Goal: Transaction & Acquisition: Purchase product/service

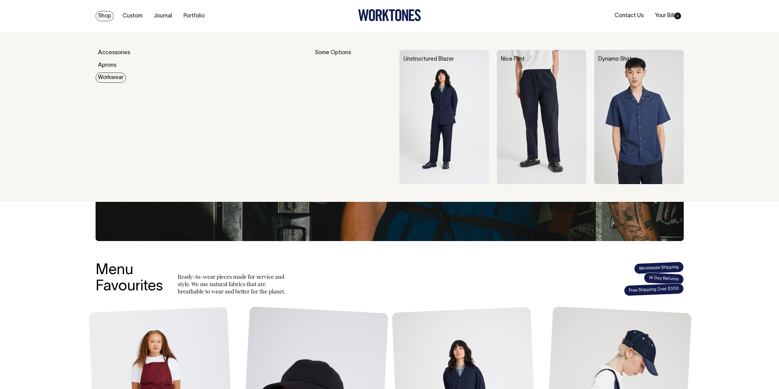
click at [435, 93] on img at bounding box center [444, 117] width 89 height 134
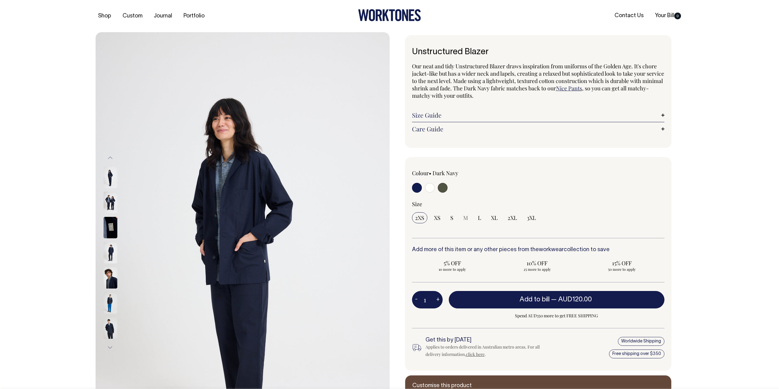
click at [110, 176] on img at bounding box center [111, 177] width 14 height 21
click at [109, 157] on button "Previous" at bounding box center [110, 158] width 9 height 14
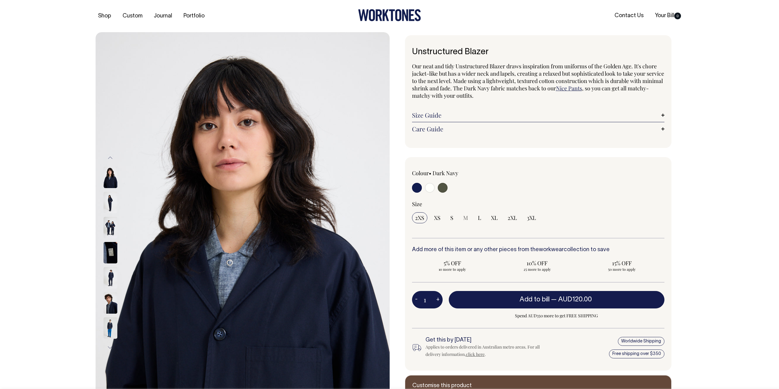
click at [112, 183] on img at bounding box center [111, 177] width 14 height 21
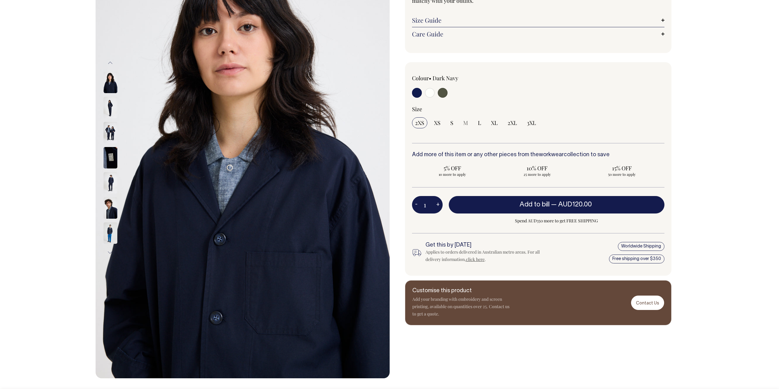
scroll to position [95, 0]
click at [105, 132] on img at bounding box center [111, 132] width 14 height 21
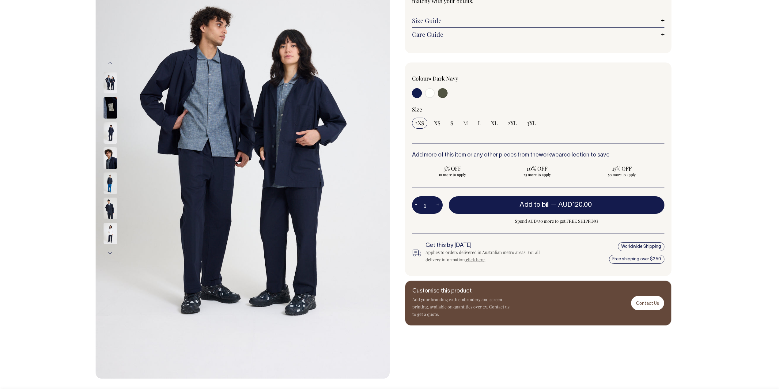
click at [108, 159] on img at bounding box center [111, 157] width 14 height 21
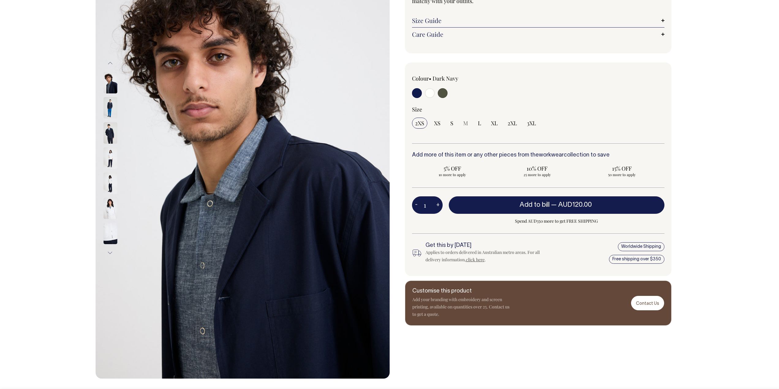
click at [110, 204] on img at bounding box center [111, 208] width 14 height 21
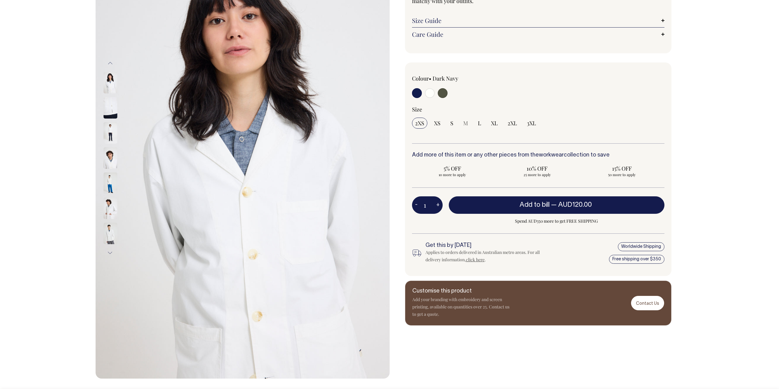
click at [110, 204] on img at bounding box center [111, 208] width 14 height 21
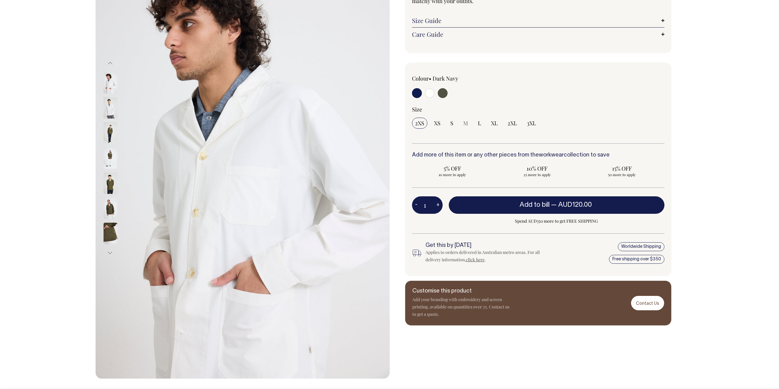
click at [111, 233] on img at bounding box center [111, 233] width 14 height 21
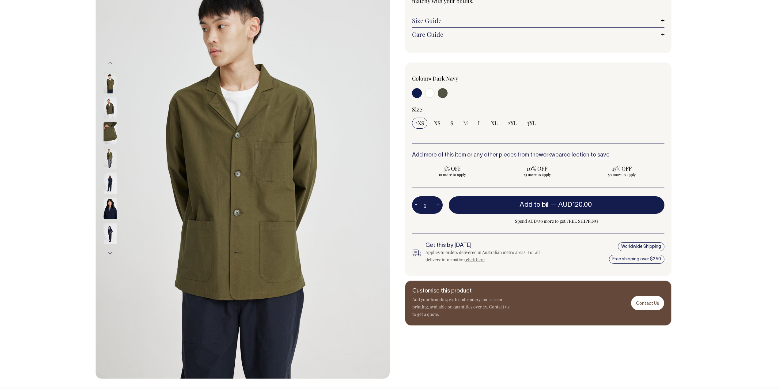
click at [112, 204] on img at bounding box center [111, 208] width 14 height 21
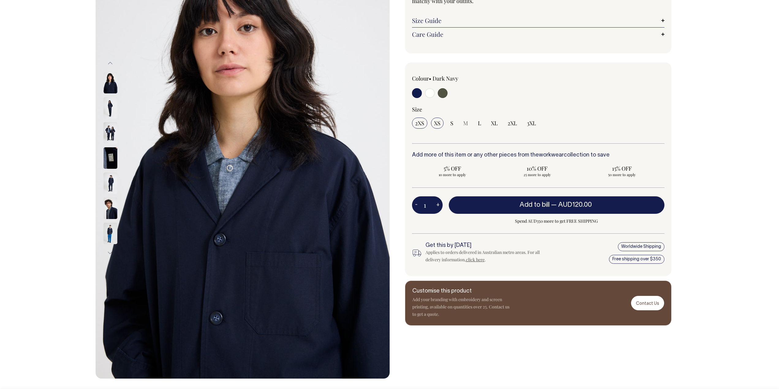
click at [442, 123] on input "XS" at bounding box center [437, 123] width 13 height 11
radio input "true"
select select "XS"
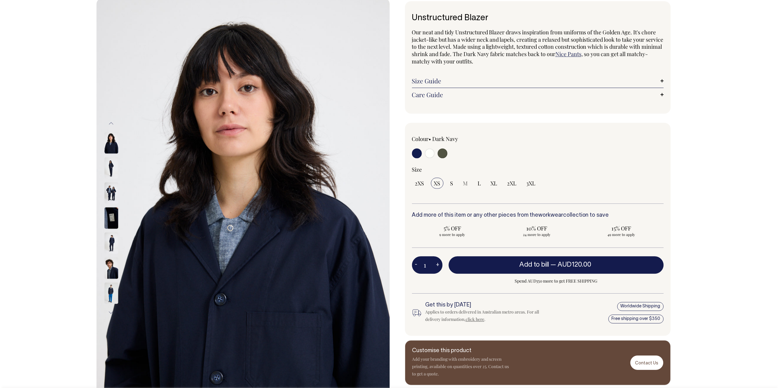
scroll to position [34, 0]
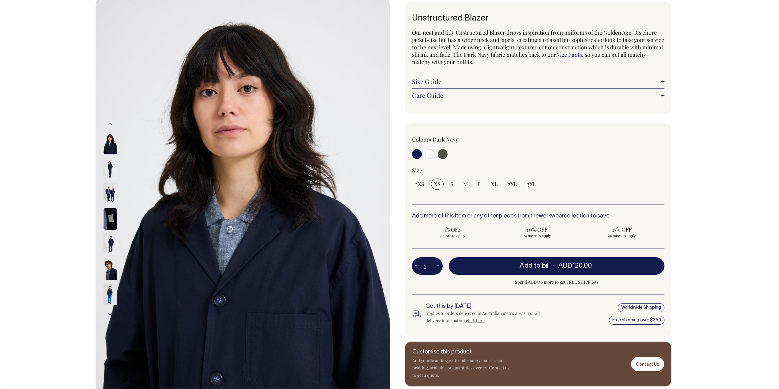
click at [431, 81] on link "Size Guide" at bounding box center [538, 81] width 252 height 7
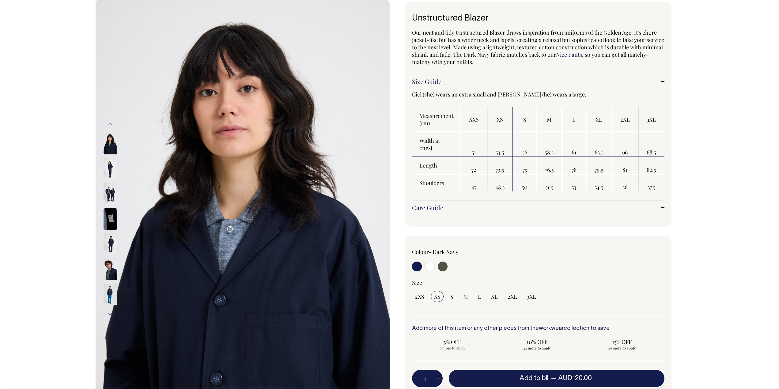
click at [106, 168] on img at bounding box center [111, 168] width 14 height 21
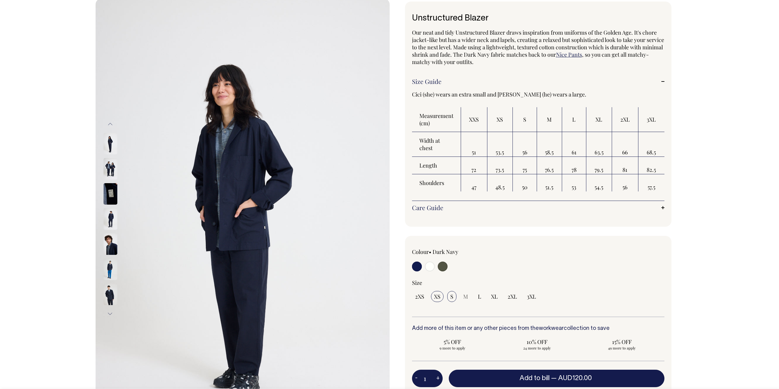
click at [450, 295] on span "S" at bounding box center [451, 296] width 3 height 7
click at [450, 295] on input "S" at bounding box center [451, 296] width 9 height 11
radio input "true"
select select "S"
click at [437, 298] on span "XS" at bounding box center [437, 296] width 6 height 7
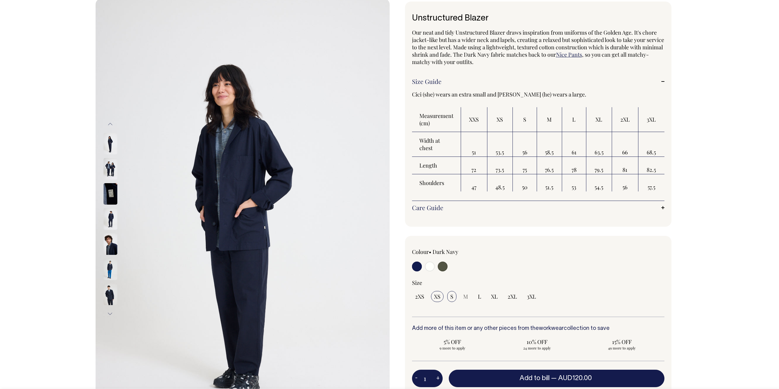
click at [437, 298] on input "XS" at bounding box center [437, 296] width 13 height 11
radio input "true"
select select "XS"
